Goal: Task Accomplishment & Management: Use online tool/utility

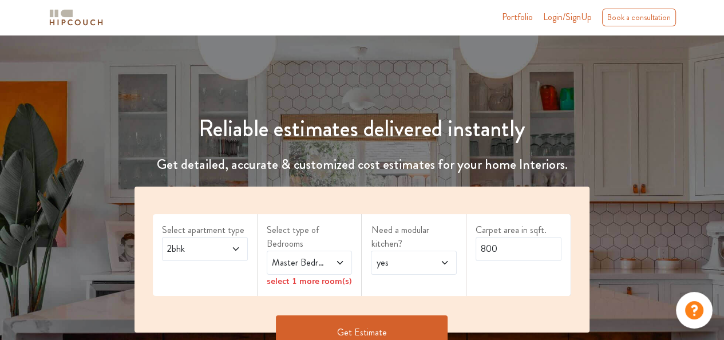
scroll to position [172, 0]
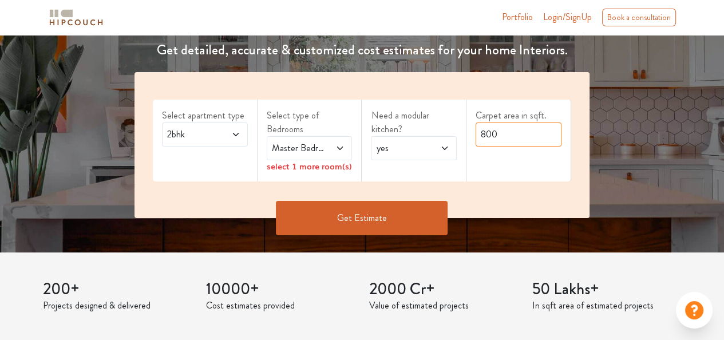
drag, startPoint x: 499, startPoint y: 135, endPoint x: 459, endPoint y: 134, distance: 40.7
click at [459, 134] on div "Select apartment type 2bhk Select type of Bedrooms Master Bedroom select 1 more…" at bounding box center [362, 145] width 455 height 146
type input "745"
click at [339, 169] on div "select 1 more room(s)" at bounding box center [310, 166] width 86 height 12
click at [349, 213] on button "Get Estimate" at bounding box center [362, 218] width 172 height 34
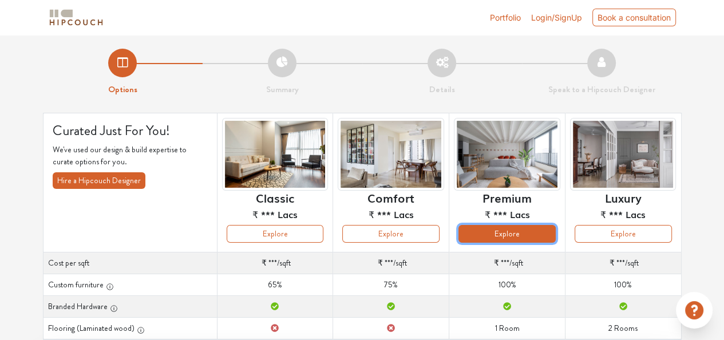
click at [506, 239] on button "Explore" at bounding box center [507, 234] width 97 height 18
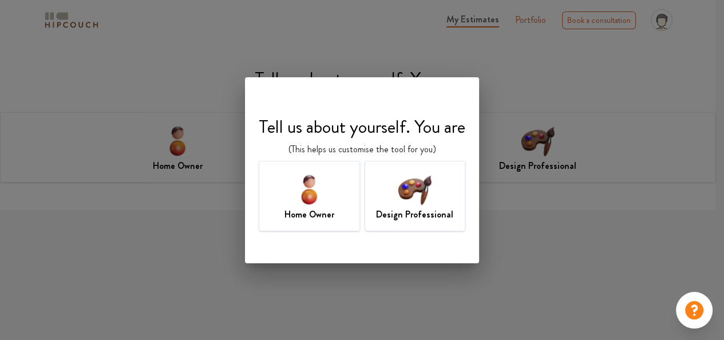
click at [312, 192] on img at bounding box center [309, 189] width 37 height 37
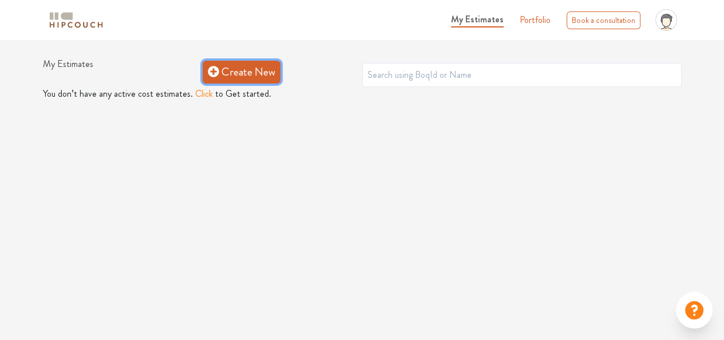
click at [249, 77] on link "Create New" at bounding box center [242, 72] width 78 height 23
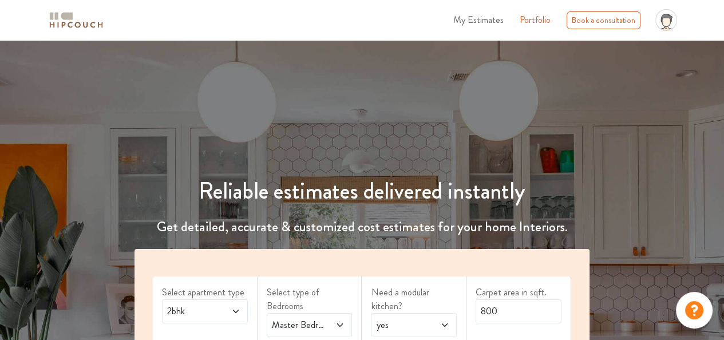
scroll to position [172, 0]
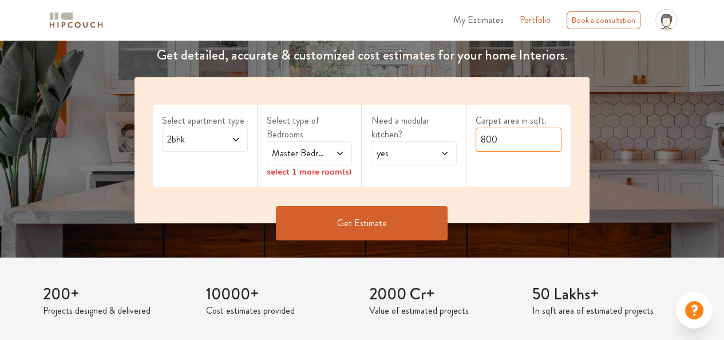
drag, startPoint x: 508, startPoint y: 138, endPoint x: 436, endPoint y: 142, distance: 71.7
click at [436, 142] on div "Select apartment type 2bhk Select type of Bedrooms Master Bedroom select 1 more…" at bounding box center [362, 150] width 455 height 146
type input "745"
click at [390, 223] on button "Get Estimate" at bounding box center [362, 223] width 172 height 34
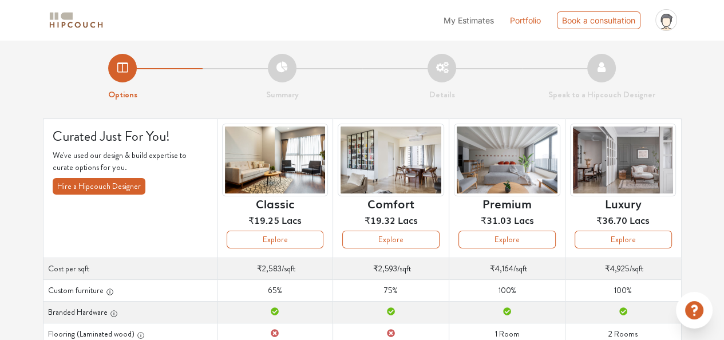
scroll to position [115, 0]
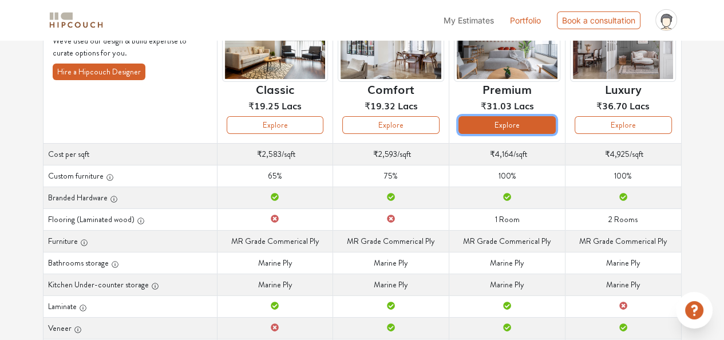
click at [506, 125] on button "Explore" at bounding box center [507, 125] width 97 height 18
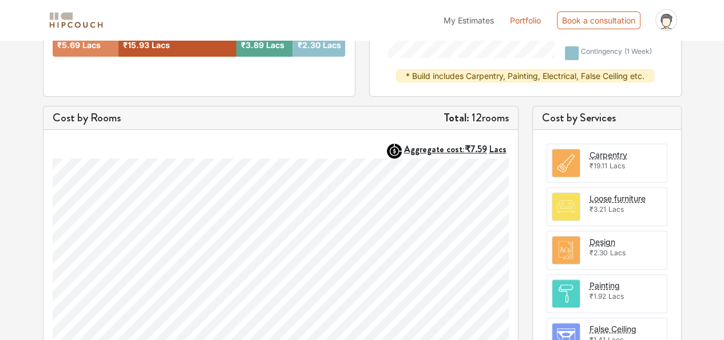
scroll to position [164, 0]
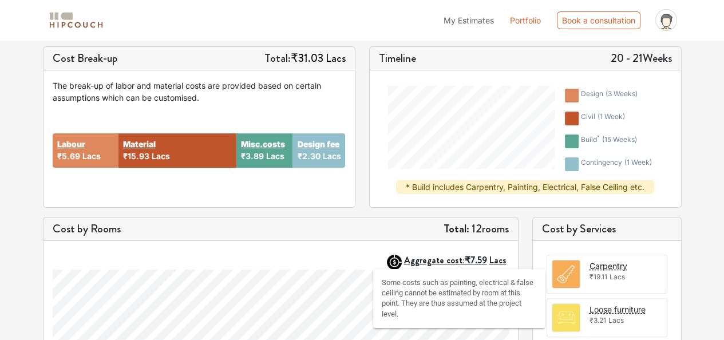
click at [432, 259] on strong "Aggregate cost: ₹7.59 Lacs" at bounding box center [455, 260] width 103 height 13
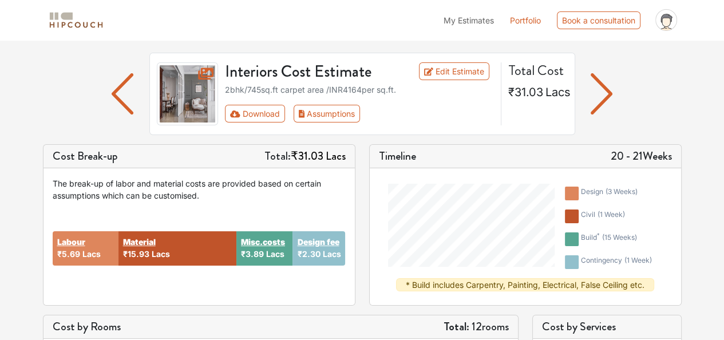
scroll to position [49, 0]
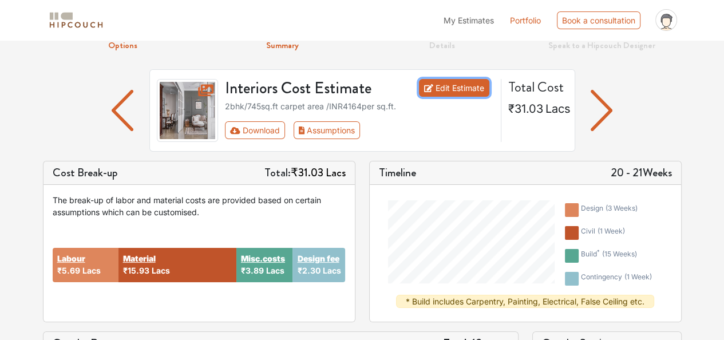
click at [444, 95] on link "Edit Estimate" at bounding box center [454, 88] width 70 height 18
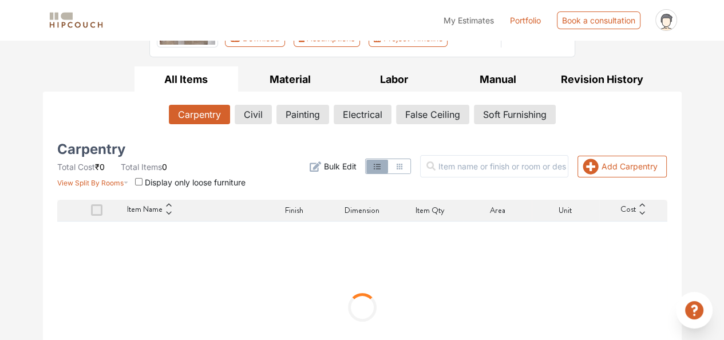
scroll to position [172, 0]
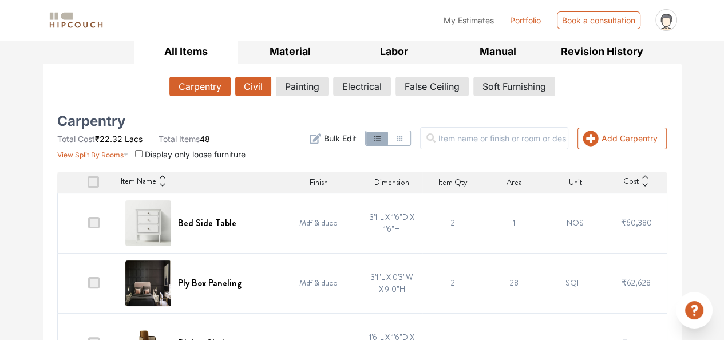
click at [263, 82] on button "Civil" at bounding box center [253, 86] width 36 height 19
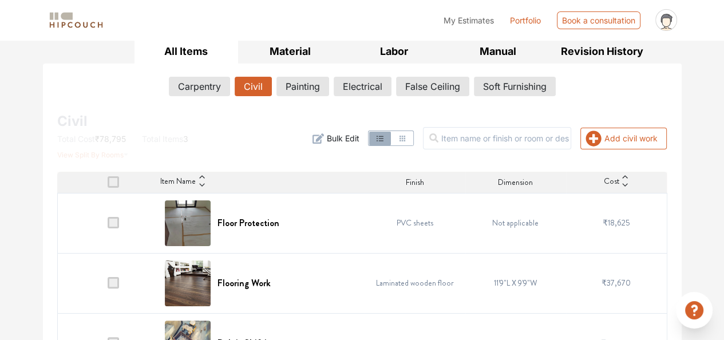
click at [112, 221] on span at bounding box center [113, 222] width 11 height 11
click at [108, 226] on input "checkbox" at bounding box center [108, 226] width 0 height 0
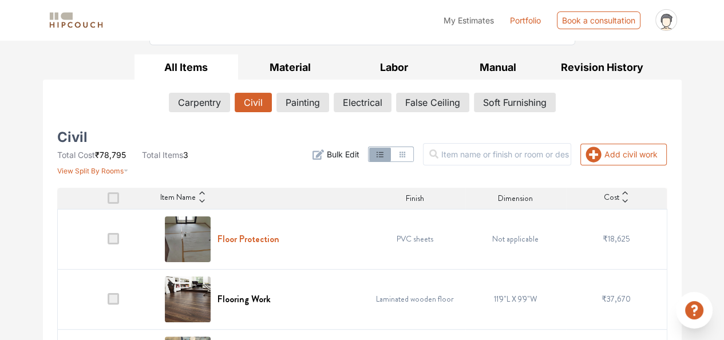
scroll to position [213, 0]
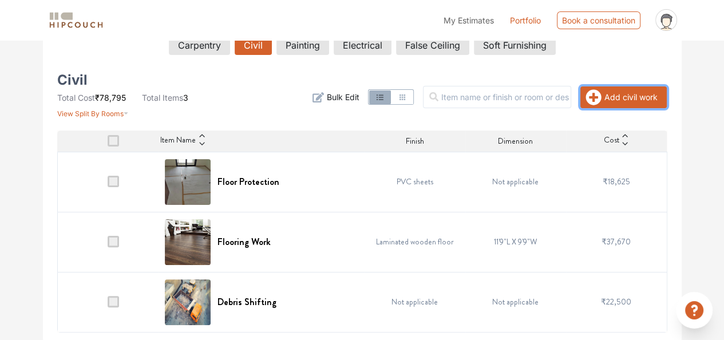
click at [615, 101] on button "Add civil work" at bounding box center [624, 97] width 86 height 22
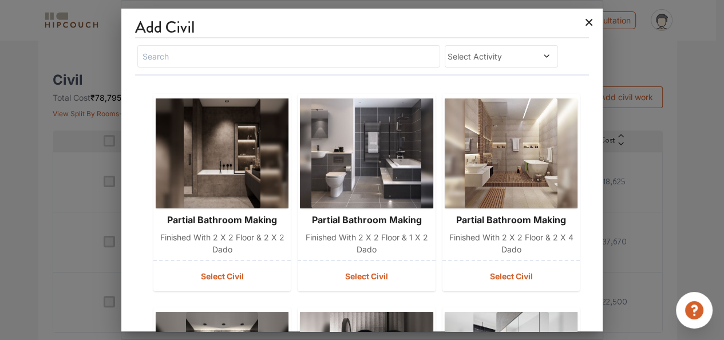
click at [586, 22] on icon at bounding box center [589, 22] width 18 height 18
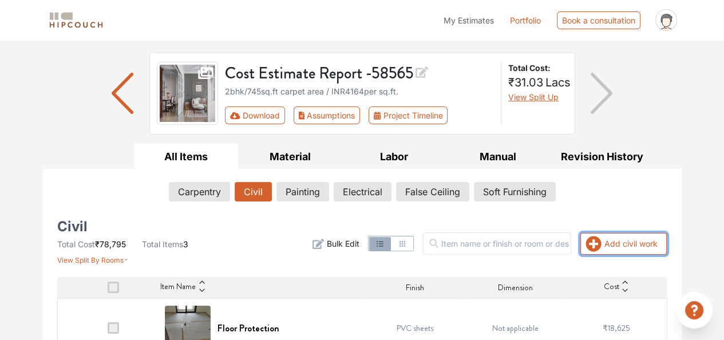
scroll to position [41, 0]
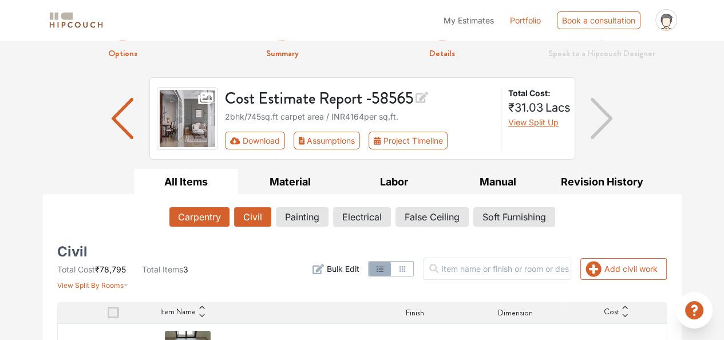
click at [220, 222] on button "Carpentry" at bounding box center [200, 216] width 60 height 19
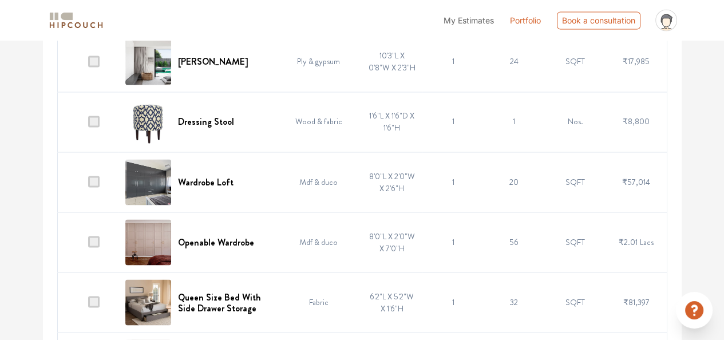
scroll to position [1718, 0]
